Goal: Book appointment/travel/reservation

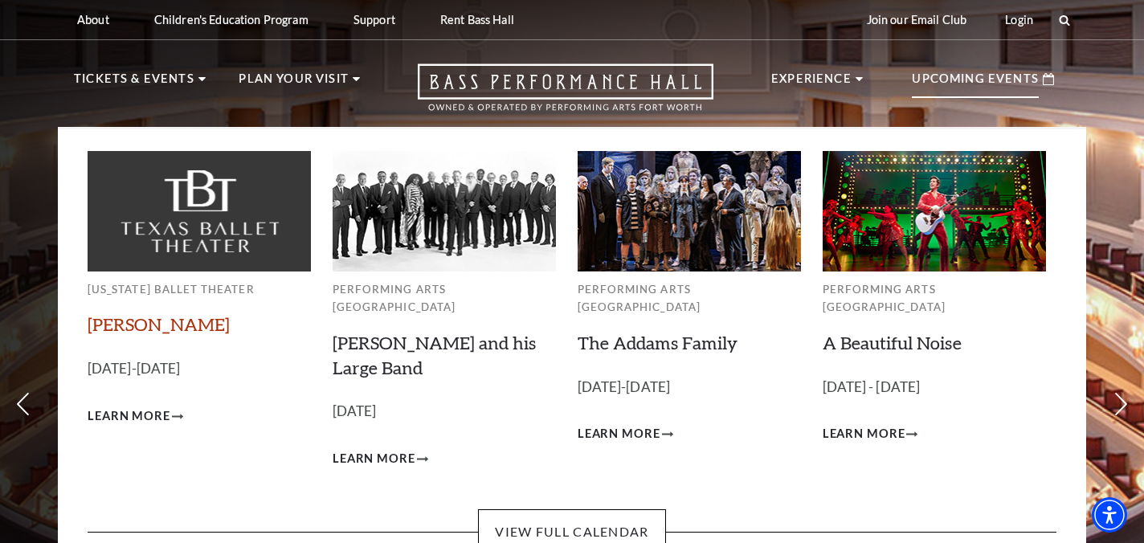
click at [117, 323] on link "[PERSON_NAME]" at bounding box center [159, 324] width 142 height 22
click at [701, 201] on img at bounding box center [688, 211] width 223 height 120
click at [151, 418] on span "Learn More" at bounding box center [129, 416] width 83 height 20
